Goal: Task Accomplishment & Management: Manage account settings

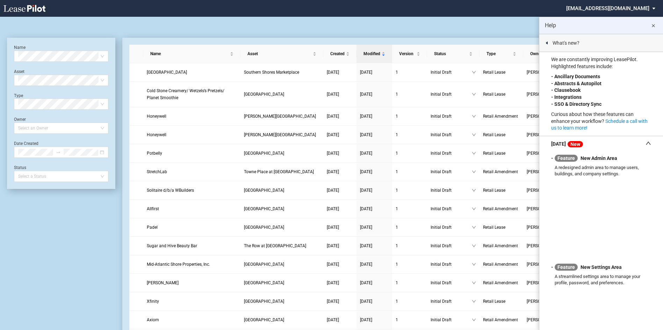
click at [653, 27] on md-icon "close" at bounding box center [653, 26] width 8 height 8
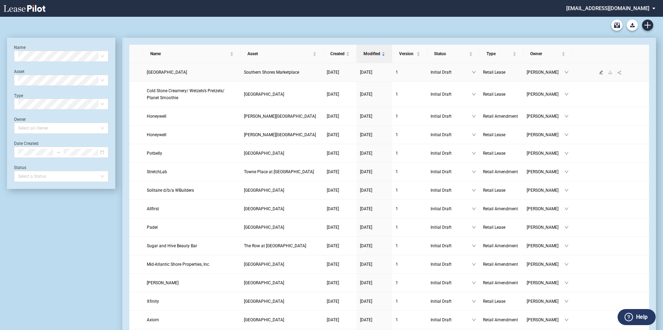
click at [602, 74] on icon "edit" at bounding box center [601, 72] width 4 height 4
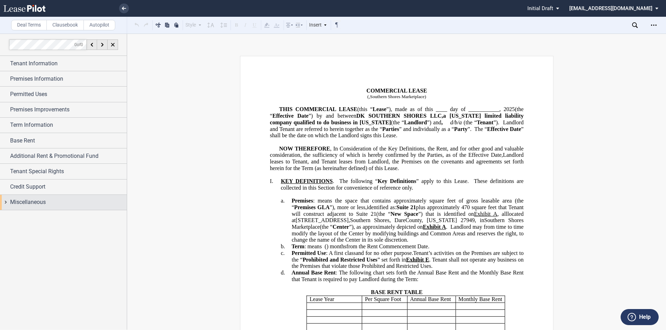
click at [36, 202] on span "Miscellaneous" at bounding box center [28, 202] width 36 height 8
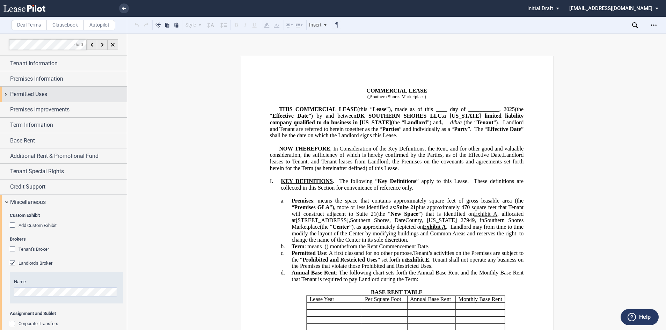
click at [35, 98] on span "Permitted Uses" at bounding box center [28, 94] width 37 height 8
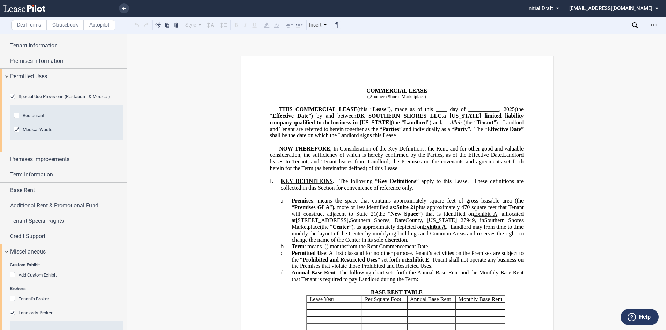
scroll to position [35, 0]
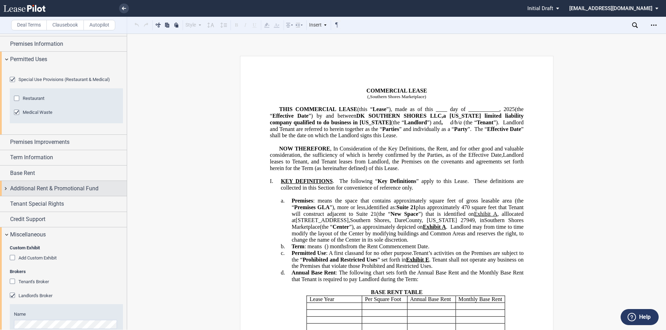
click at [31, 196] on div "Additional Rent & Promotional Fund" at bounding box center [63, 188] width 127 height 15
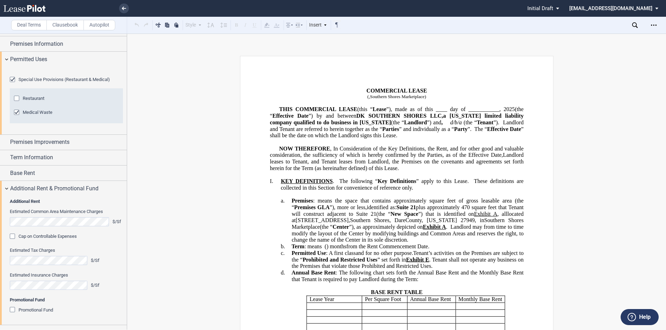
scroll to position [70, 0]
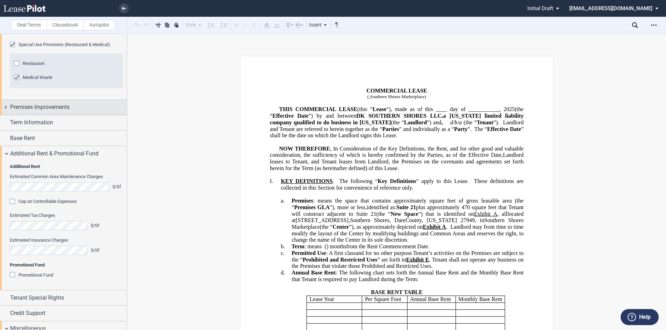
click at [35, 111] on span "Premises Improvements" at bounding box center [39, 107] width 59 height 8
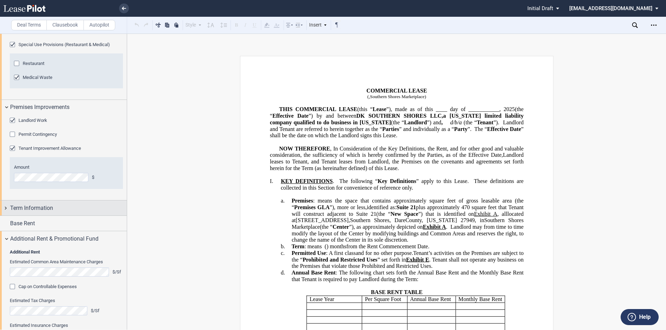
scroll to position [175, 0]
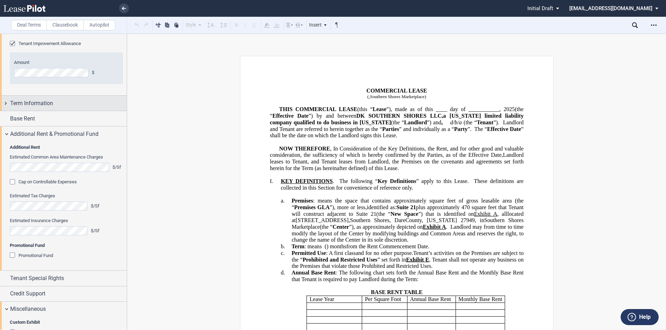
click at [34, 108] on span "Term Information" at bounding box center [31, 103] width 43 height 8
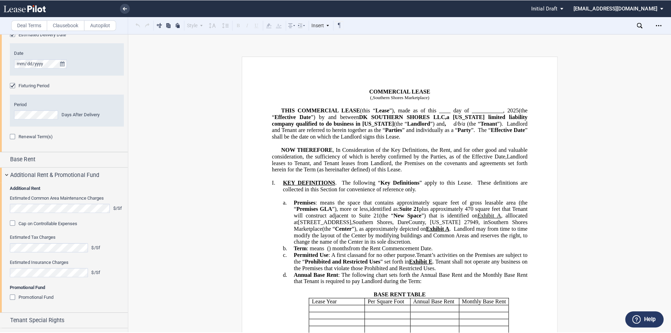
scroll to position [314, 0]
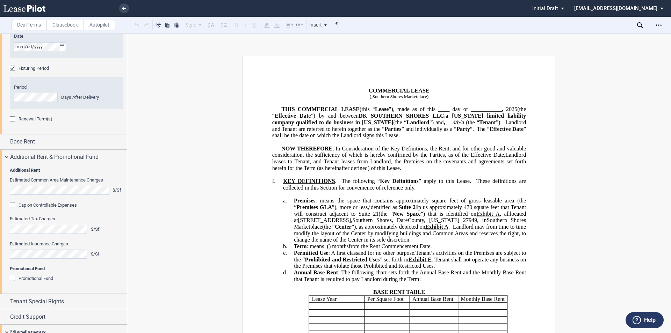
click at [12, 123] on div "Renewal Term(s)" at bounding box center [13, 119] width 7 height 7
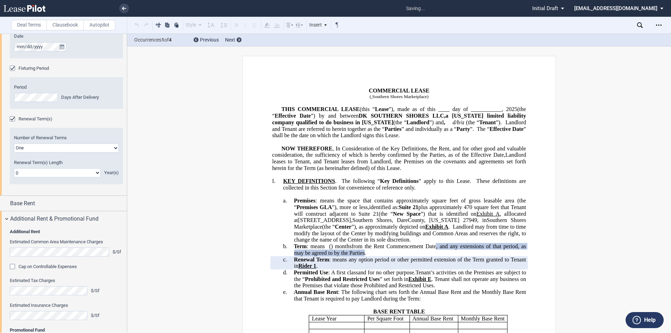
click at [115, 153] on select "One Two" at bounding box center [66, 148] width 105 height 9
select select "2"
click at [14, 153] on select "One Two" at bounding box center [66, 148] width 105 height 9
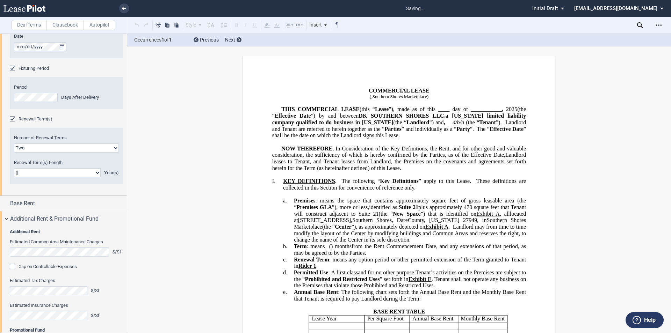
click at [96, 177] on select "0 1 2 3 4 5 6 7 8 9 10 11 12 13 14 15 16 17 18 19 20" at bounding box center [57, 172] width 87 height 9
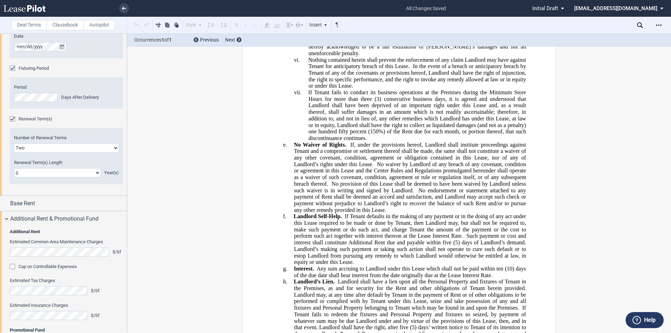
scroll to position [13843, 0]
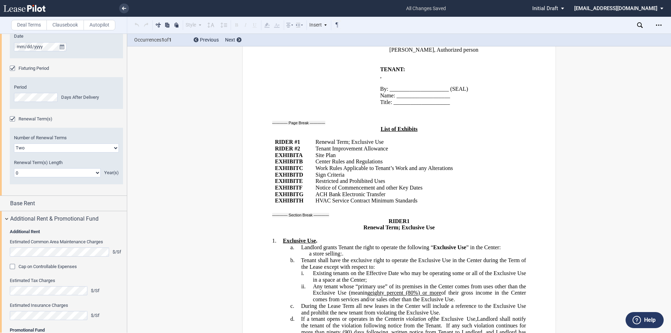
select select "number:5"
click at [14, 177] on select "0 1 2 3 4 5 6 7 8 9 10 11 12 13 14 15 16 17 18 19 20" at bounding box center [57, 172] width 87 height 9
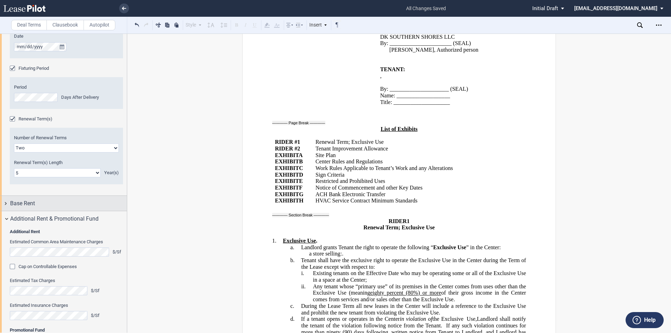
click at [31, 208] on span "Base Rent" at bounding box center [22, 203] width 25 height 8
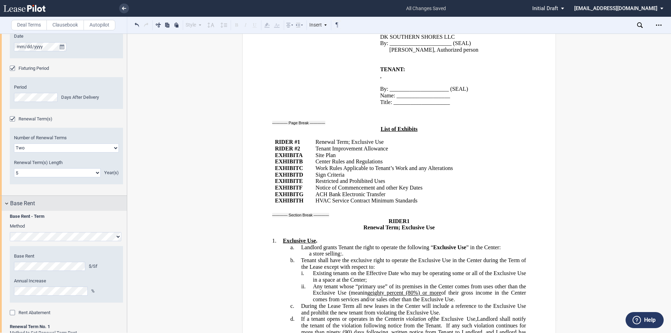
scroll to position [384, 0]
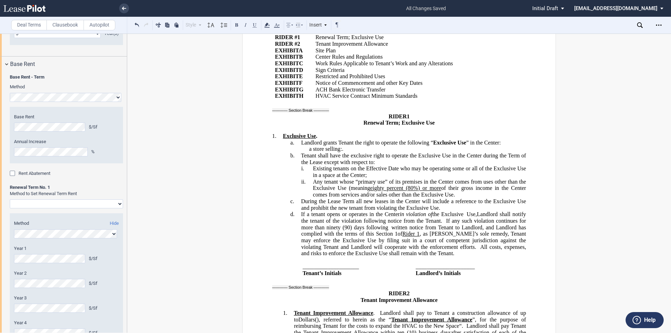
scroll to position [454, 0]
click at [118, 208] on select "Rent Set At Fair Market Value Rent Specified in [GEOGRAPHIC_DATA]" at bounding box center [66, 203] width 113 height 9
select select "fmv"
click at [10, 208] on select "Rent Set At Fair Market Value Rent Specified in [GEOGRAPHIC_DATA]" at bounding box center [66, 203] width 113 height 9
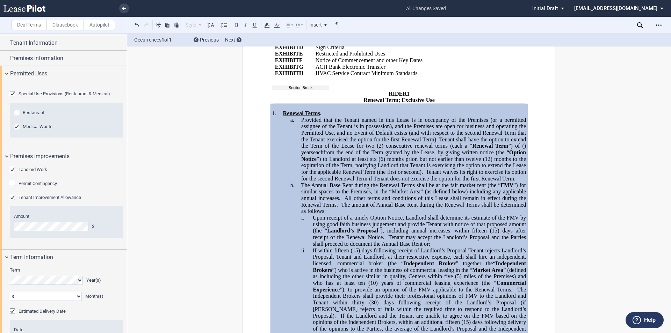
scroll to position [0, 0]
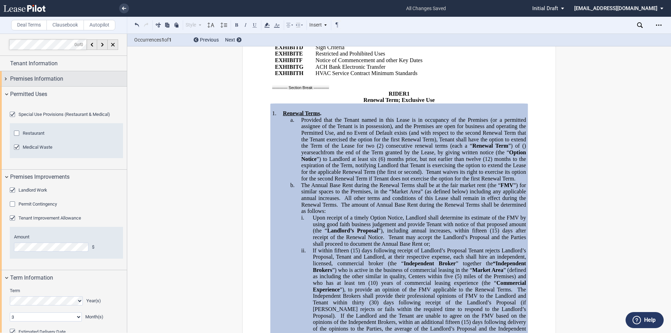
click at [39, 80] on span "Premises Information" at bounding box center [36, 79] width 53 height 8
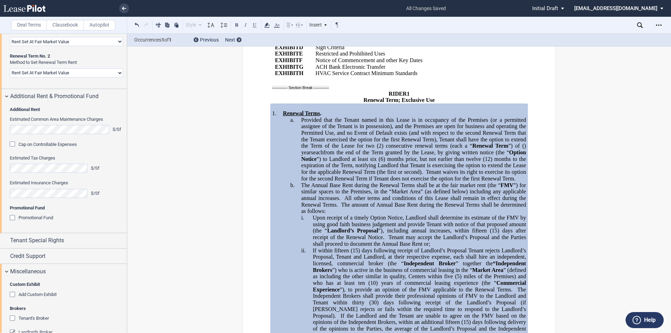
scroll to position [803, 0]
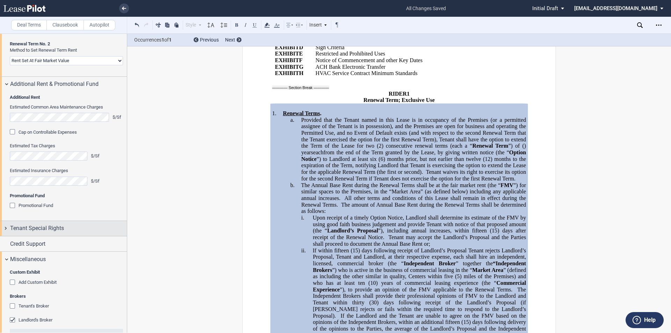
click at [56, 233] on span "Tenant Special Rights" at bounding box center [37, 228] width 54 height 8
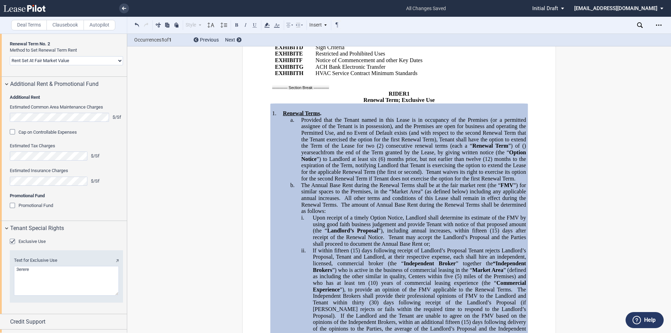
scroll to position [873, 0]
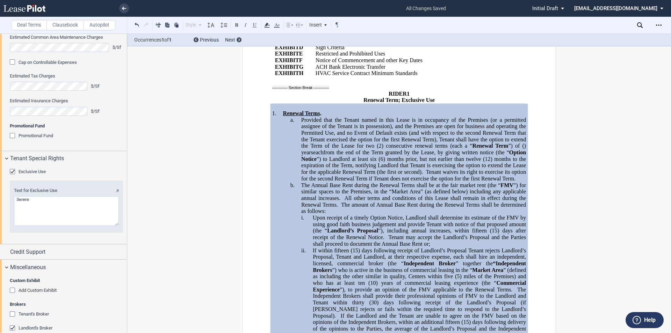
click at [35, 226] on textarea "Text for Exclusive Use" at bounding box center [66, 211] width 105 height 30
type textarea "3"
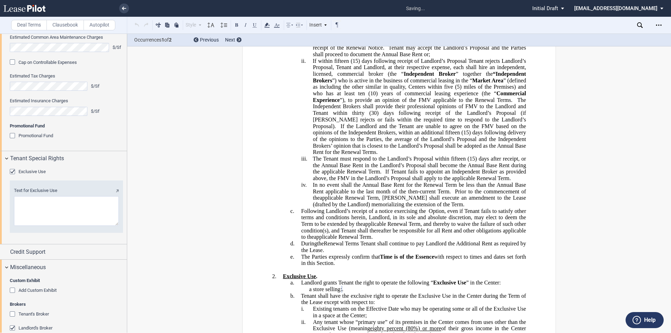
scroll to position [14212, 0]
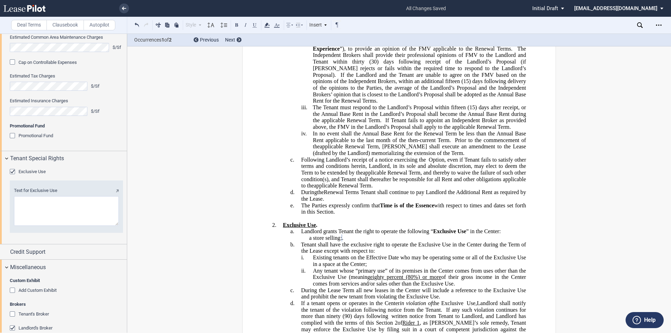
click at [37, 226] on textarea "Text for Exclusive Use" at bounding box center [66, 211] width 105 height 30
type textarea "urgent care health facility"
click at [658, 25] on use "Open Lease options menu" at bounding box center [659, 24] width 6 height 1
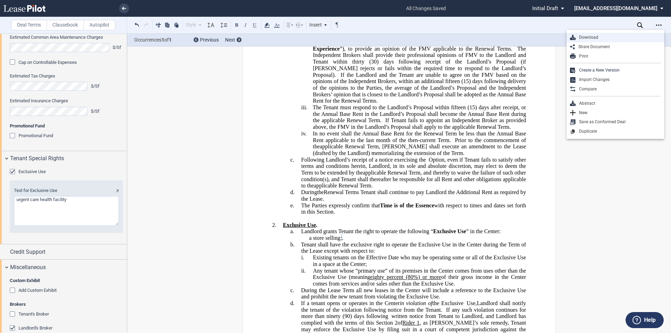
click at [612, 37] on div "Download" at bounding box center [617, 38] width 85 height 6
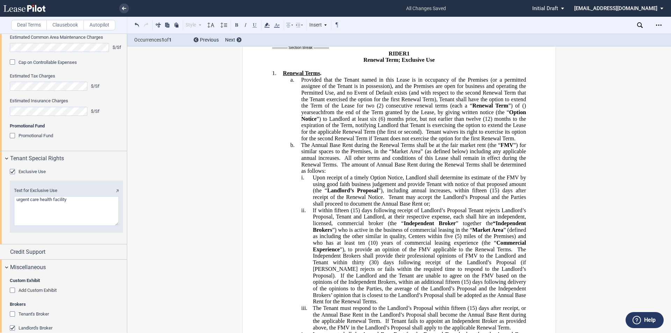
scroll to position [13932, 0]
